Goal: Information Seeking & Learning: Check status

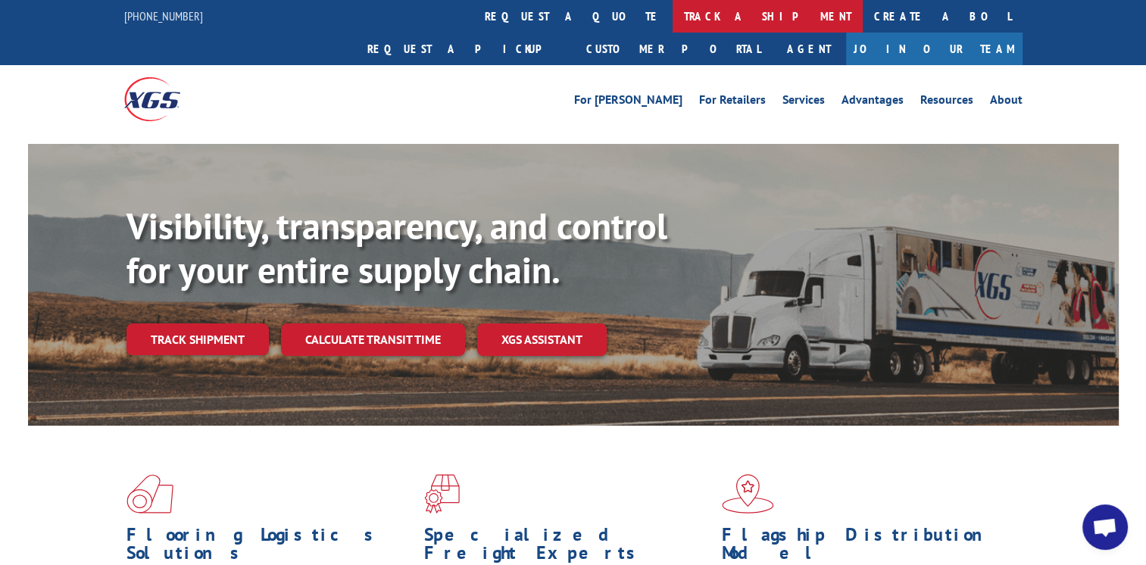
click at [673, 5] on link "track a shipment" at bounding box center [768, 16] width 190 height 33
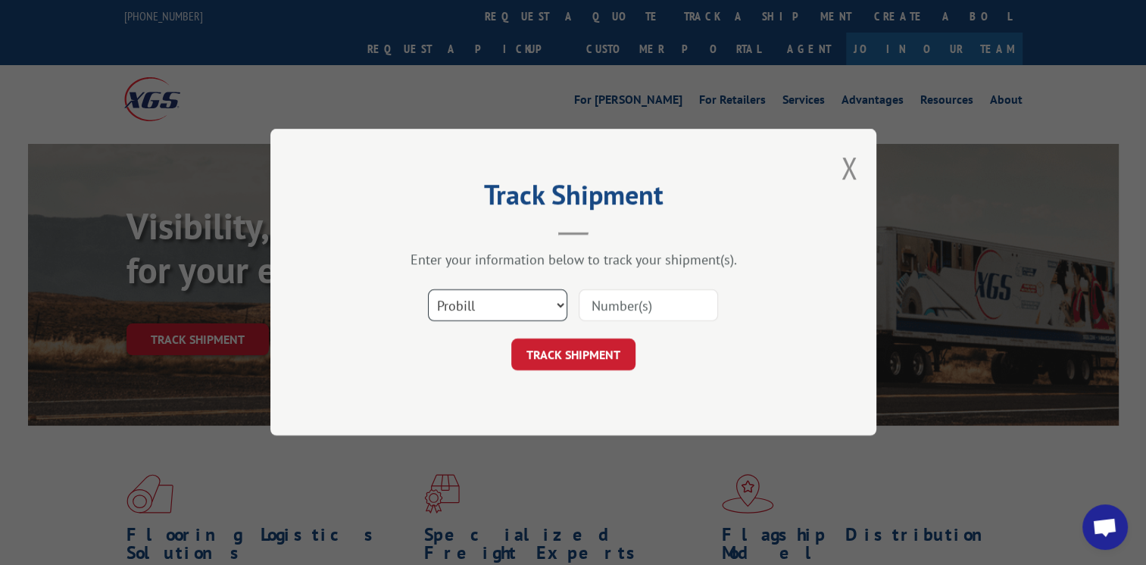
click at [504, 303] on select "Select category... Probill BOL PO" at bounding box center [497, 306] width 139 height 32
select select "bol"
click at [428, 290] on select "Select category... Probill BOL PO" at bounding box center [497, 306] width 139 height 32
paste input "3373481"
type input "3373481"
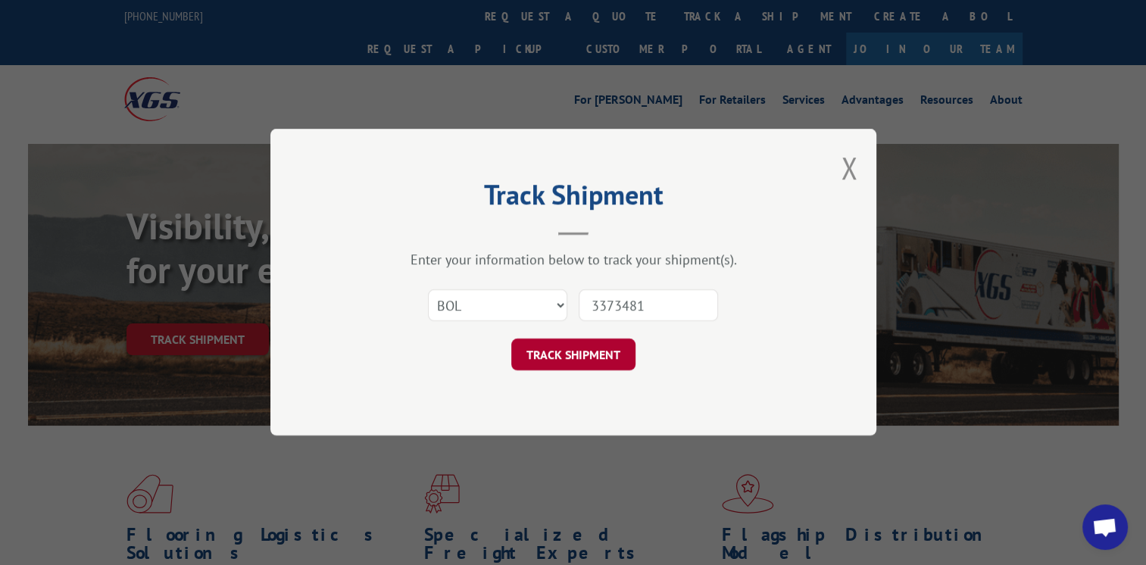
click at [586, 353] on button "TRACK SHIPMENT" at bounding box center [573, 355] width 124 height 32
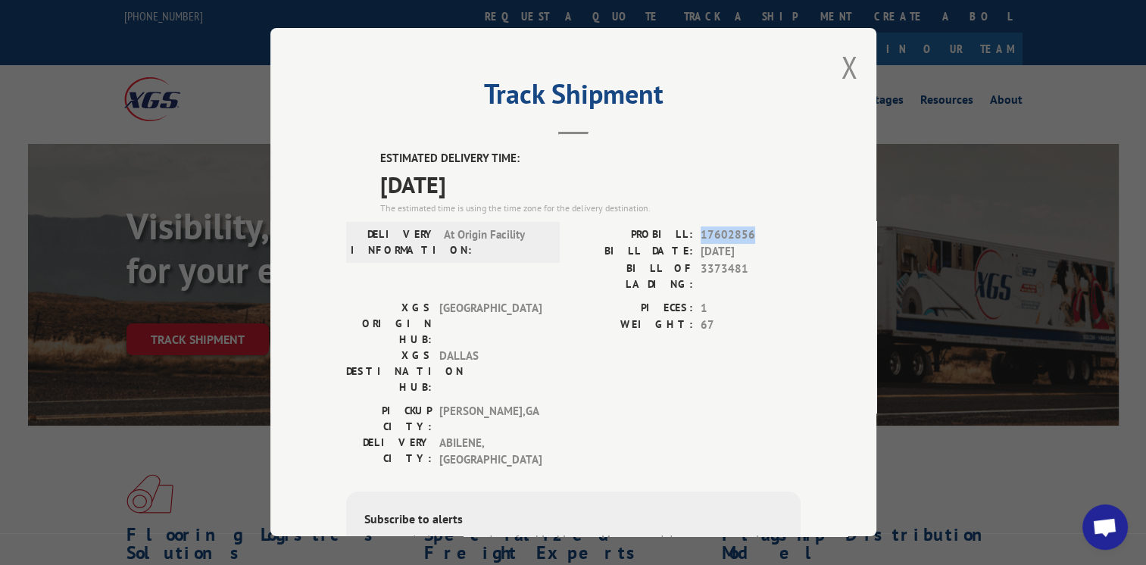
drag, startPoint x: 697, startPoint y: 234, endPoint x: 752, endPoint y: 241, distance: 55.7
click at [752, 241] on span "17602856" at bounding box center [751, 234] width 100 height 17
drag, startPoint x: 752, startPoint y: 241, endPoint x: 721, endPoint y: 232, distance: 32.4
copy span "17602856"
